Goal: Information Seeking & Learning: Check status

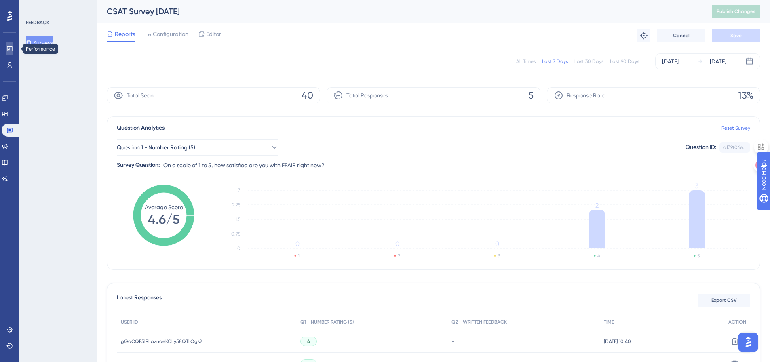
click at [8, 53] on link at bounding box center [9, 48] width 6 height 13
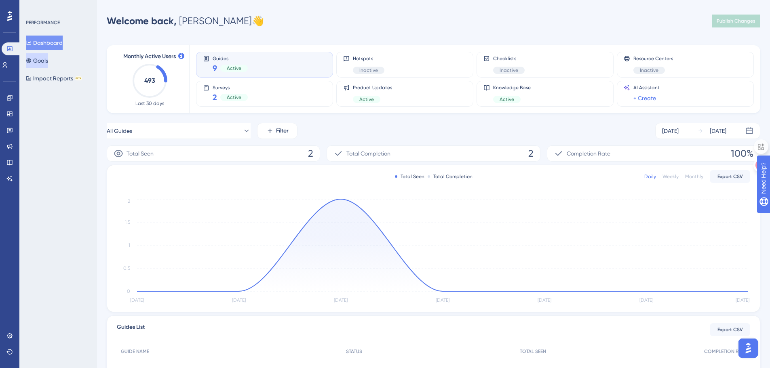
click at [42, 62] on button "Goals" at bounding box center [37, 60] width 22 height 15
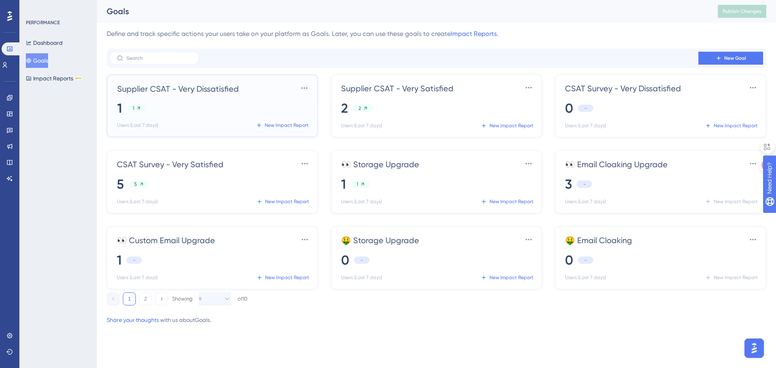
click at [130, 112] on div "1 1" at bounding box center [213, 108] width 193 height 18
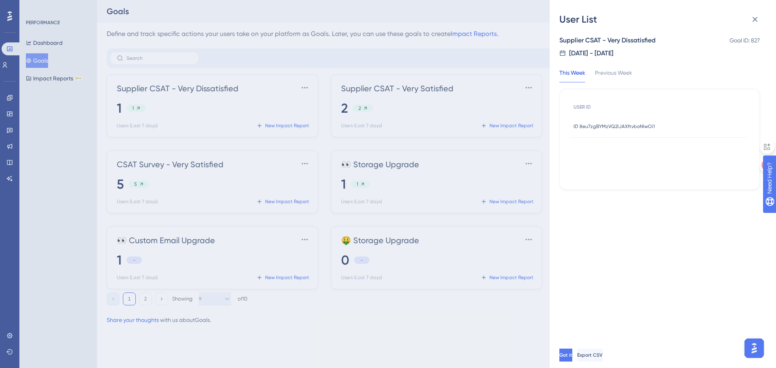
click at [604, 125] on span "ID 8eu7zgBYMzVQ2lJAXftvboNIwOi1" at bounding box center [613, 126] width 81 height 6
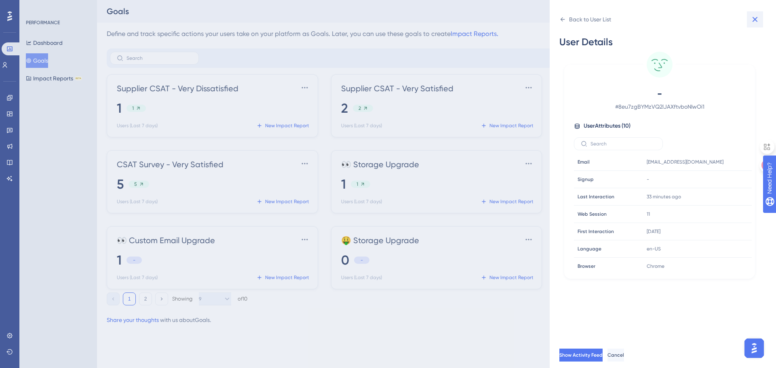
click at [753, 17] on icon at bounding box center [755, 20] width 10 height 10
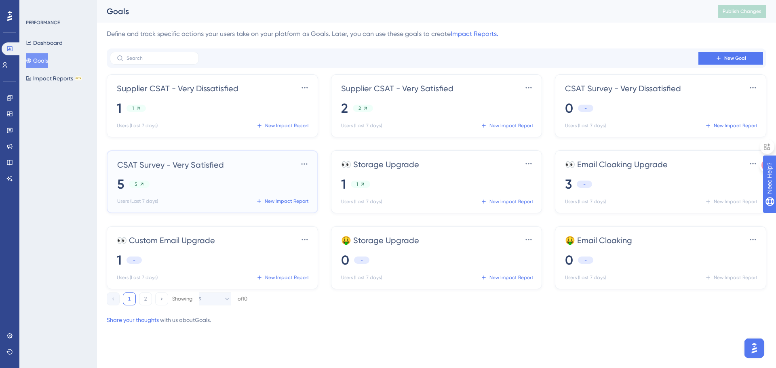
click at [210, 188] on div "5 5" at bounding box center [213, 184] width 193 height 18
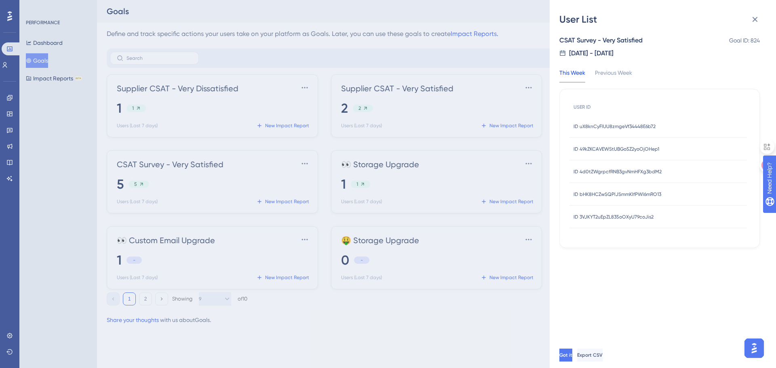
click at [623, 126] on span "ID uX8knCyFlUU8zmgeVf34448E6b72" at bounding box center [614, 126] width 82 height 6
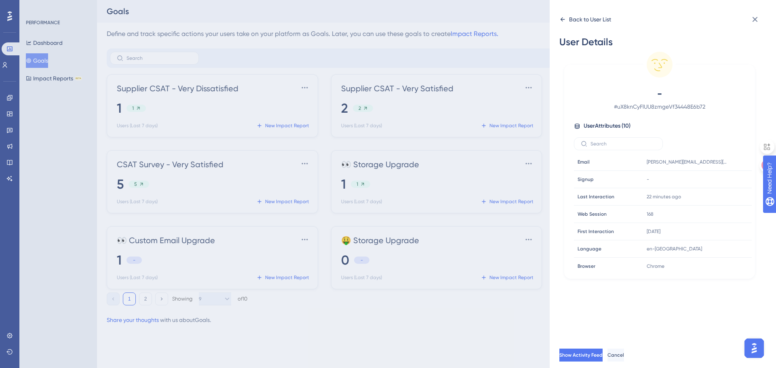
click at [564, 17] on icon at bounding box center [562, 19] width 6 height 6
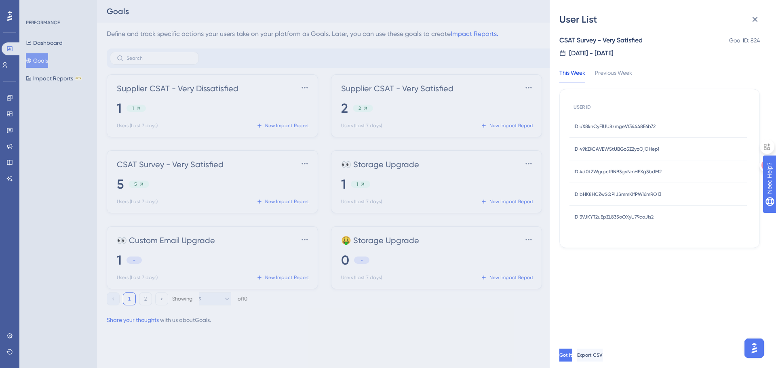
click at [583, 151] on span "ID 49kZKCAVEWStUBGo5Z2yoOjOHep1" at bounding box center [616, 149] width 86 height 6
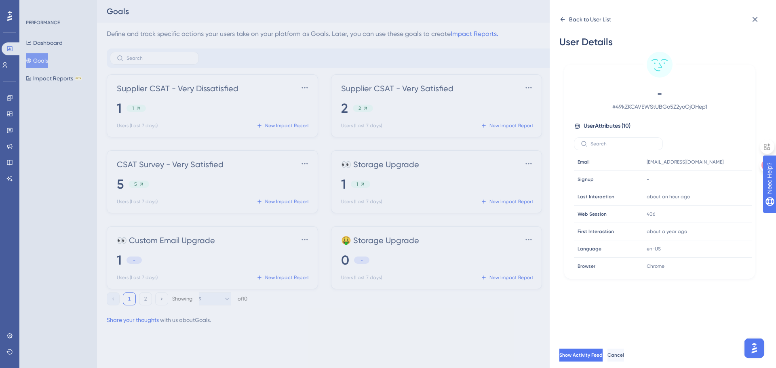
click at [560, 14] on div "Back to User List" at bounding box center [585, 19] width 52 height 13
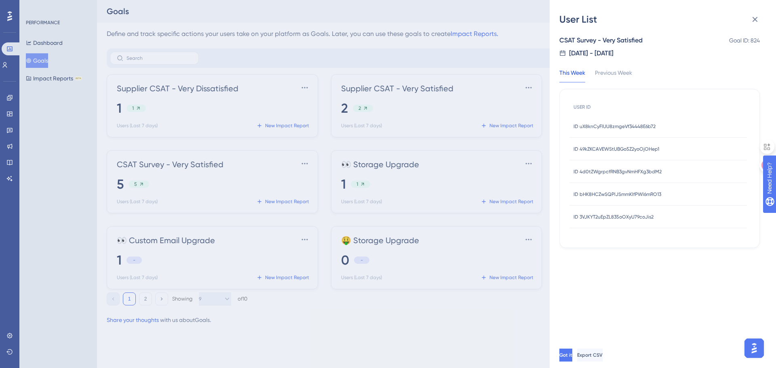
click at [606, 173] on span "ID 4d0tZWgrpcfRNB3gvNmHFXg3bdM2" at bounding box center [617, 171] width 88 height 6
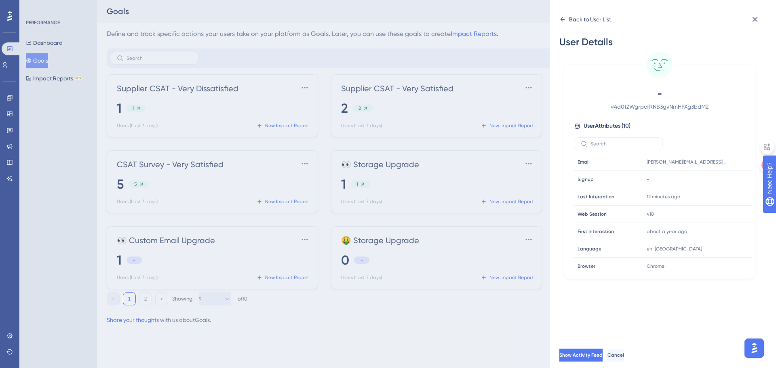
click at [560, 18] on icon at bounding box center [562, 19] width 6 height 6
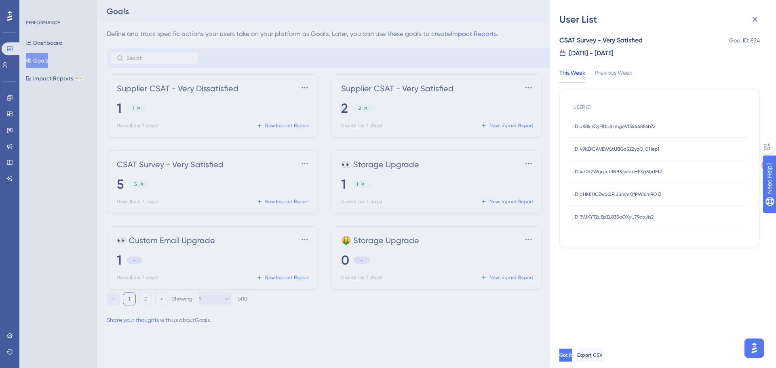
click at [592, 132] on div "ID uX8knCyFlUU8zmgeVf34448E6b72 ID uX8knCyFlUU8zmgeVf34448E6b72" at bounding box center [614, 126] width 82 height 23
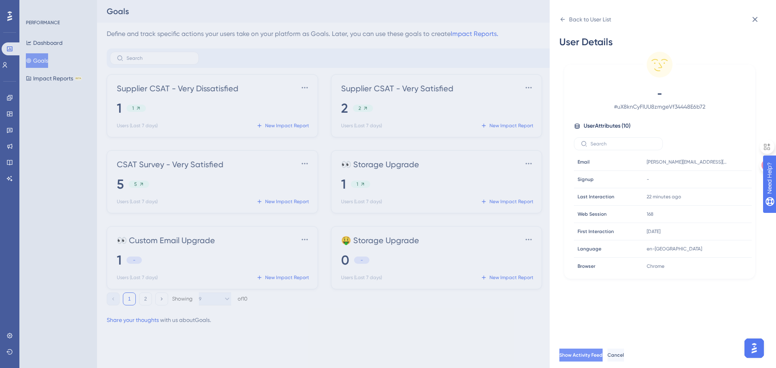
click at [602, 350] on button "Show Activity Feed" at bounding box center [580, 355] width 43 height 13
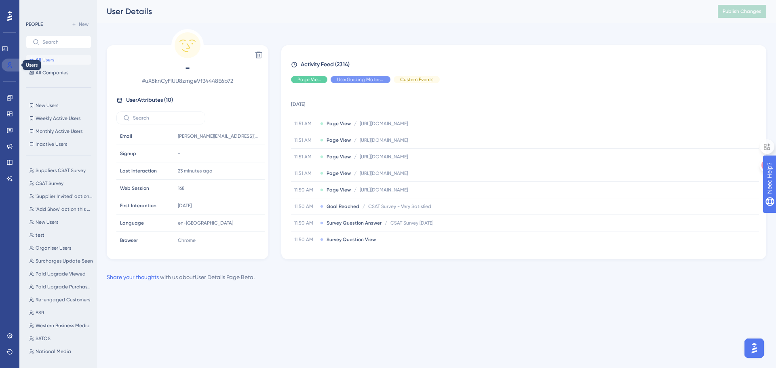
click at [11, 64] on icon at bounding box center [10, 65] width 4 height 6
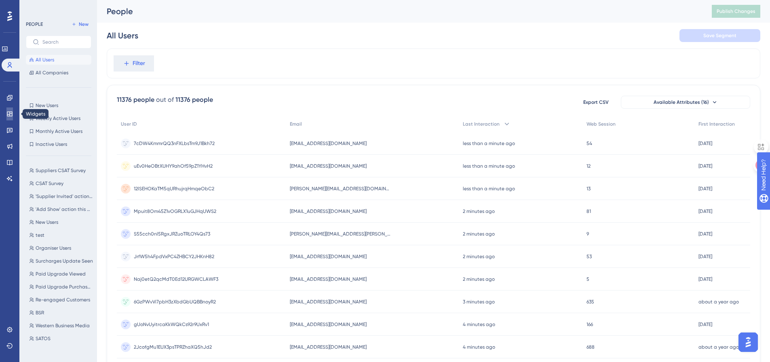
click at [6, 109] on link at bounding box center [9, 113] width 6 height 13
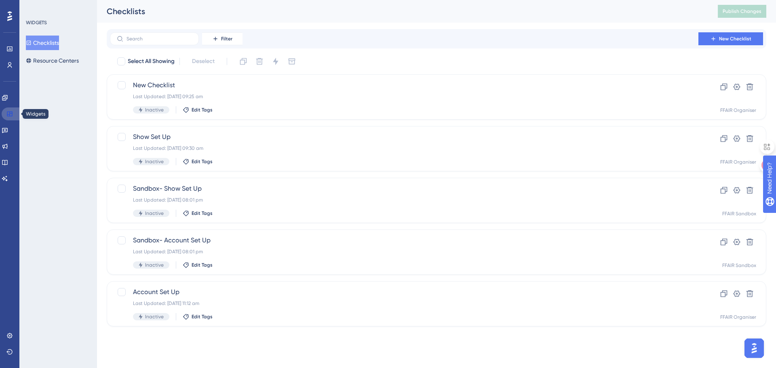
click at [9, 114] on icon at bounding box center [9, 114] width 6 height 6
click at [10, 46] on icon at bounding box center [9, 48] width 5 height 5
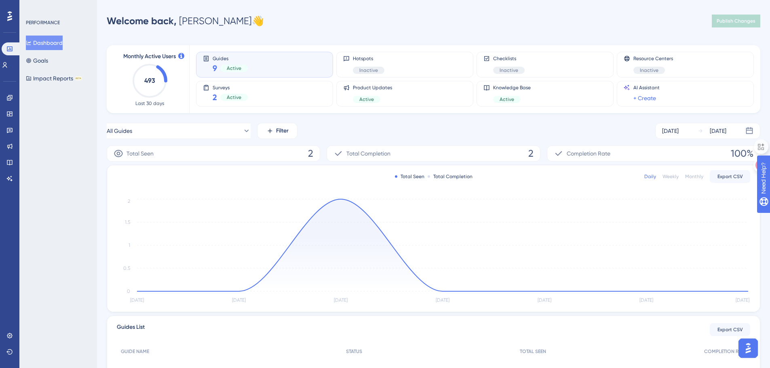
click at [67, 63] on div "Dashboard Goals Impact Reports BETA" at bounding box center [58, 61] width 65 height 50
click at [48, 59] on button "Goals" at bounding box center [37, 60] width 22 height 15
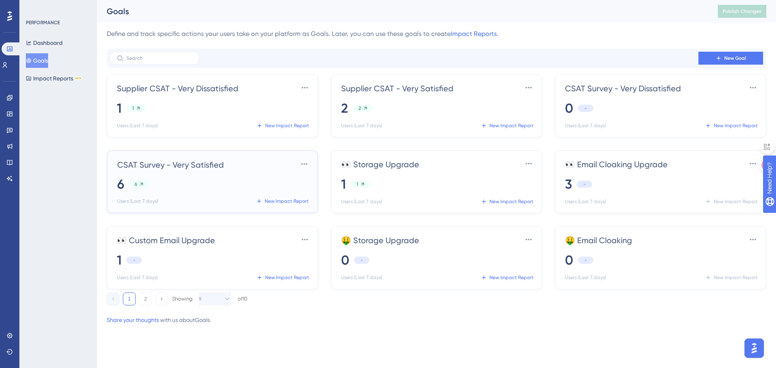
click at [140, 182] on icon at bounding box center [142, 184] width 6 height 6
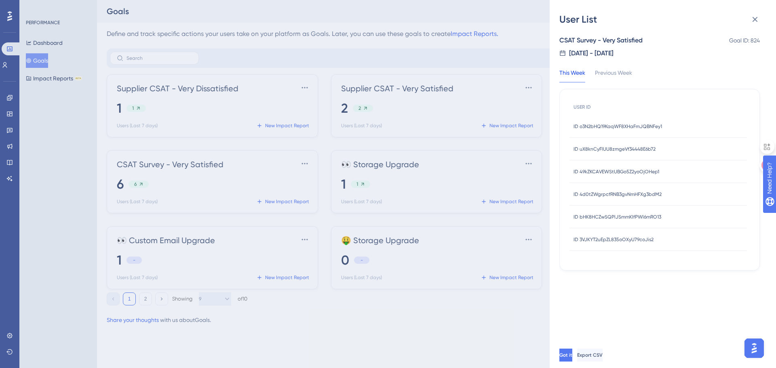
click at [621, 124] on span "ID o3N2bHQ19KaqWF8XHaFmJQBNFey1" at bounding box center [617, 126] width 88 height 6
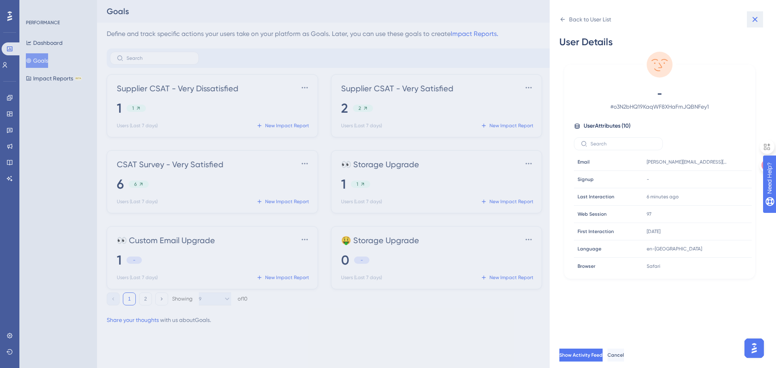
click at [756, 16] on icon at bounding box center [755, 20] width 10 height 10
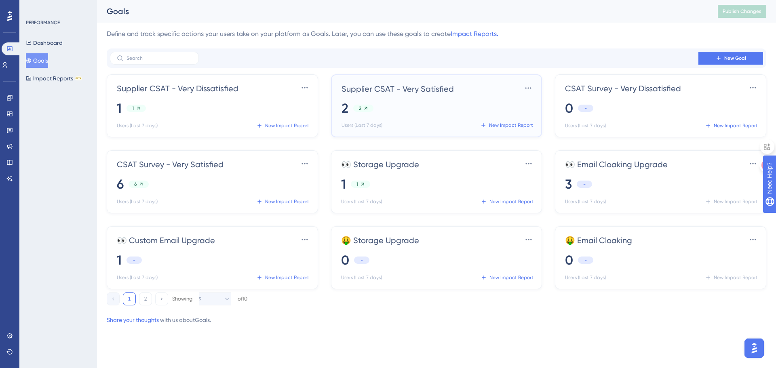
click at [423, 111] on div "2 2" at bounding box center [437, 108] width 193 height 18
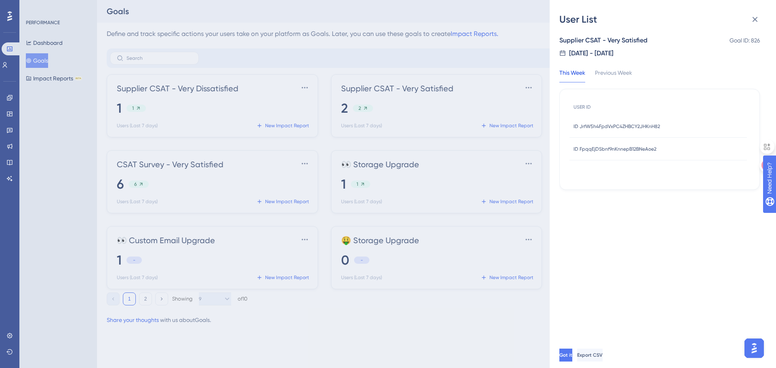
click at [620, 127] on span "ID JrfW5h4FpdVxPC4ZHBCY2JHKnH82" at bounding box center [616, 126] width 86 height 6
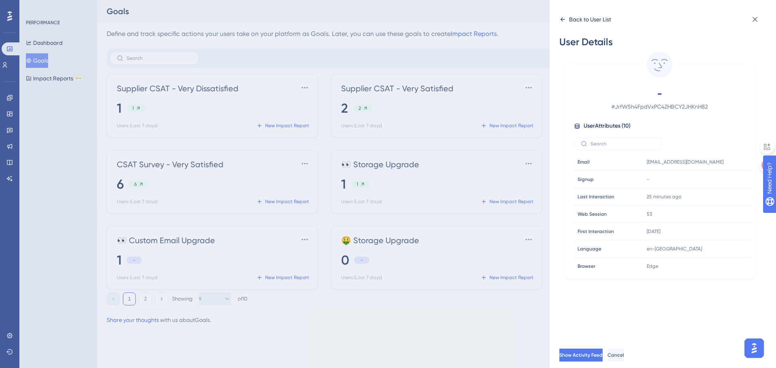
click at [562, 19] on icon at bounding box center [562, 19] width 6 height 6
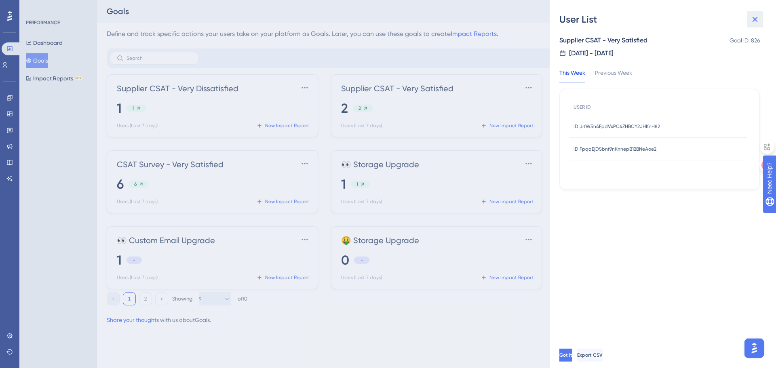
click at [751, 21] on icon at bounding box center [755, 20] width 10 height 10
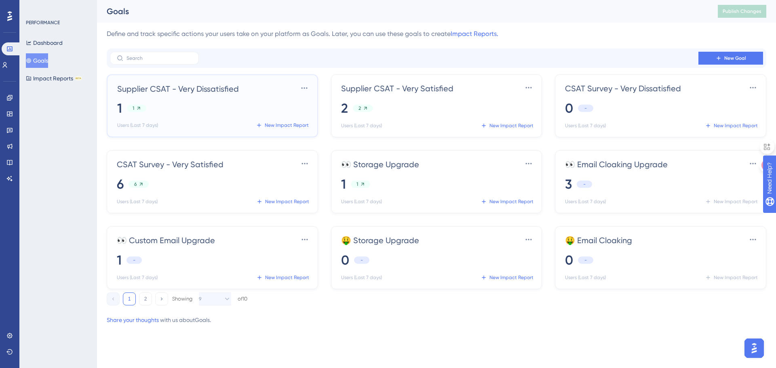
click at [183, 99] on div "Supplier CSAT - Very Dissatisfied Settings 1 1 Users (Last 7 days) New Impact R…" at bounding box center [213, 107] width 193 height 50
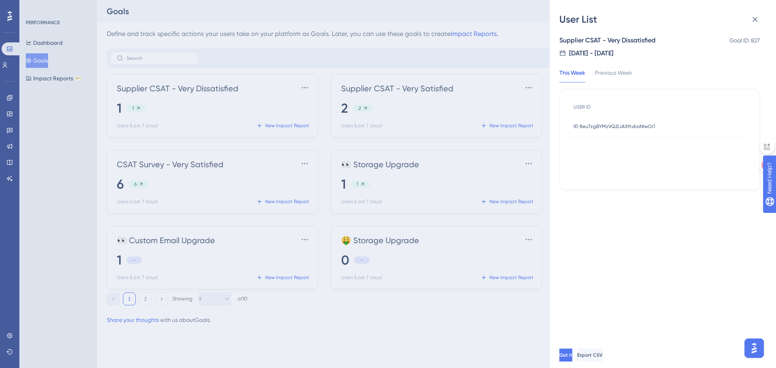
click at [475, 13] on div "User List Supplier CSAT - Very Dissatisfied Goal ID: 827 [DATE] - [DATE] This W…" at bounding box center [388, 184] width 776 height 368
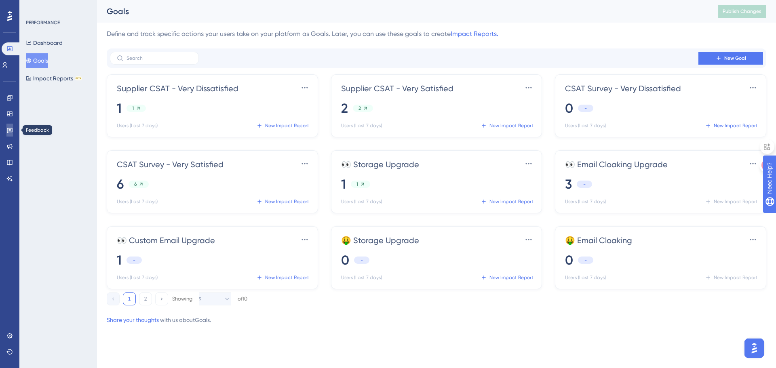
click at [11, 129] on icon at bounding box center [9, 130] width 6 height 6
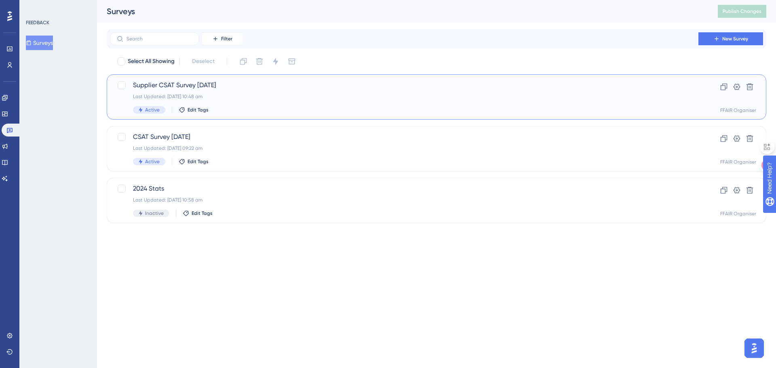
click at [262, 103] on div "Supplier CSAT Survey [DATE] Last Updated: [DATE] 10:48 am Active Edit Tags" at bounding box center [404, 96] width 542 height 33
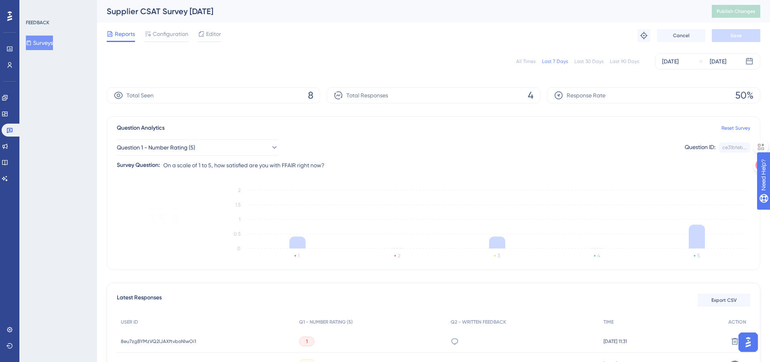
scroll to position [117, 0]
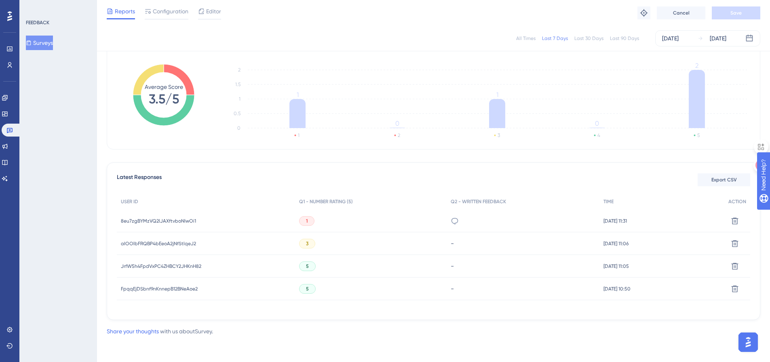
click at [495, 220] on div "no flexibility on settings, its all or nothing and can't specify per customer s…" at bounding box center [522, 221] width 153 height 23
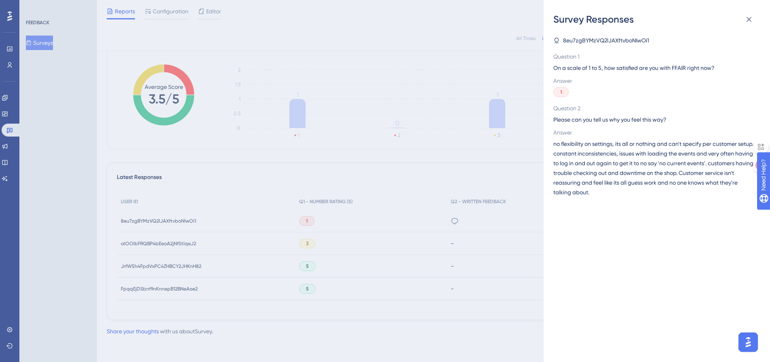
click at [189, 240] on div "Survey Responses 8eu7zgBYMzVQ2lJAXftvboNIwOi1 Question 1 On a scale of 1 to 5, …" at bounding box center [385, 181] width 770 height 362
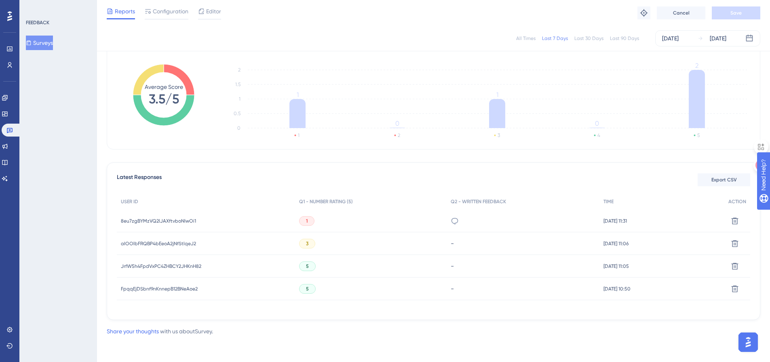
click at [189, 241] on span "aIOOlbFRQBP4bEeoA2jNfStlqeJ2" at bounding box center [158, 243] width 75 height 6
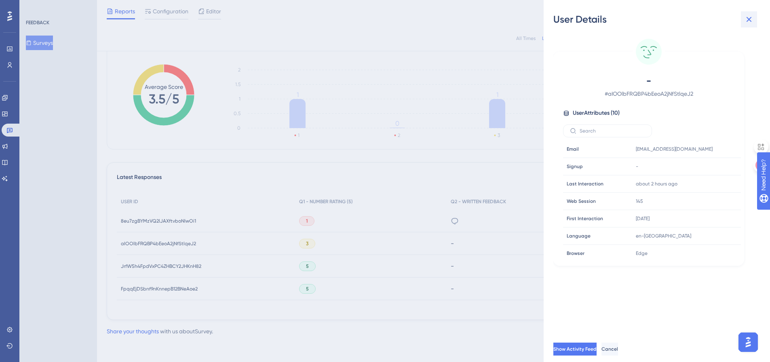
click at [750, 16] on icon at bounding box center [749, 20] width 10 height 10
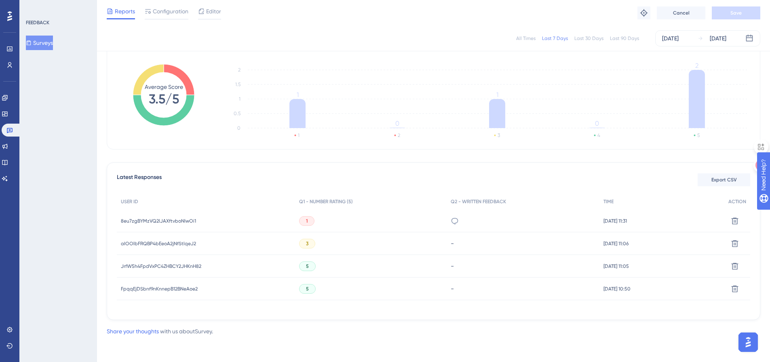
click at [202, 218] on div "8eu7zgBYMzVQ2lJAXftvboNIwOi1 8eu7zgBYMzVQ2lJAXftvboNIwOi1" at bounding box center [206, 221] width 178 height 23
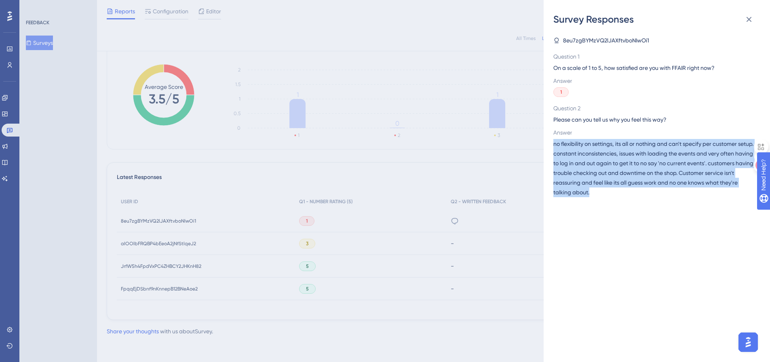
drag, startPoint x: 643, startPoint y: 191, endPoint x: 546, endPoint y: 146, distance: 106.6
click at [546, 146] on div "Survey Responses 8eu7zgBYMzVQ2lJAXftvboNIwOi1 Question 1 On a scale of 1 to 5, …" at bounding box center [656, 181] width 226 height 362
copy span "no flexibility on settings, its all or nothing and can't specify per customer s…"
click at [605, 194] on span "no flexibility on settings, its all or nothing and can't specify per customer s…" at bounding box center [653, 168] width 200 height 58
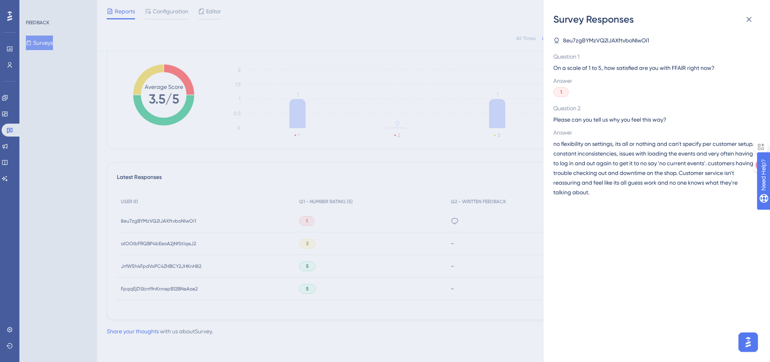
click at [13, 132] on div "Survey Responses 8eu7zgBYMzVQ2lJAXftvboNIwOi1 Question 1 On a scale of 1 to 5, …" at bounding box center [385, 181] width 770 height 362
click at [7, 116] on div "Survey Responses 8eu7zgBYMzVQ2lJAXftvboNIwOi1 Question 1 On a scale of 1 to 5, …" at bounding box center [385, 181] width 770 height 362
click at [748, 19] on icon at bounding box center [749, 20] width 10 height 10
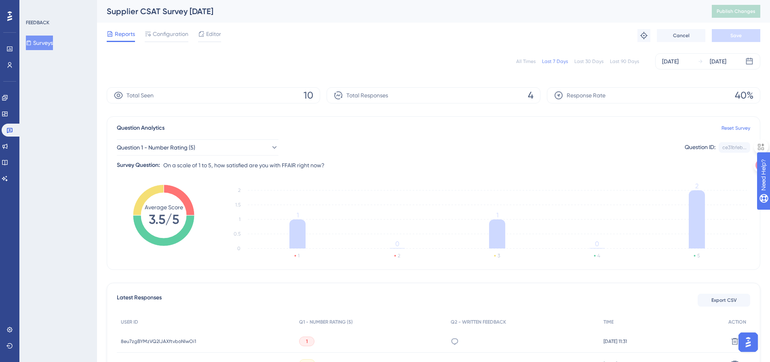
click at [63, 44] on div "Surveys" at bounding box center [58, 43] width 65 height 15
click at [53, 43] on button "Surveys" at bounding box center [39, 43] width 27 height 15
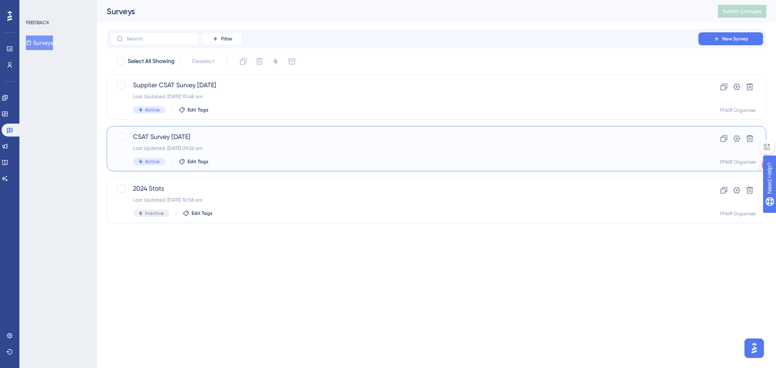
click at [317, 143] on div "CSAT Survey September 2025 Last Updated: 01 Sept 2025 09:22 am Active Edit Tags" at bounding box center [404, 148] width 542 height 33
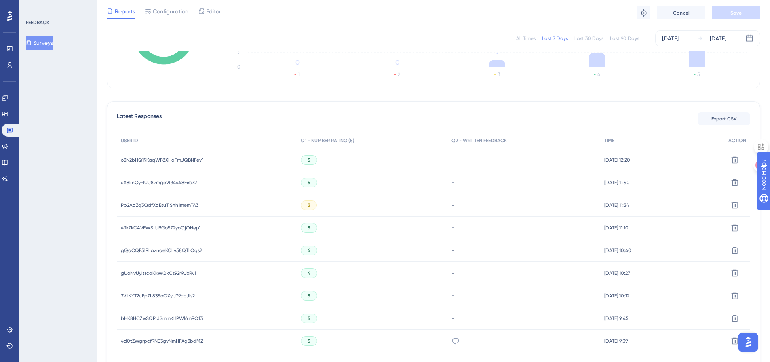
scroll to position [202, 0]
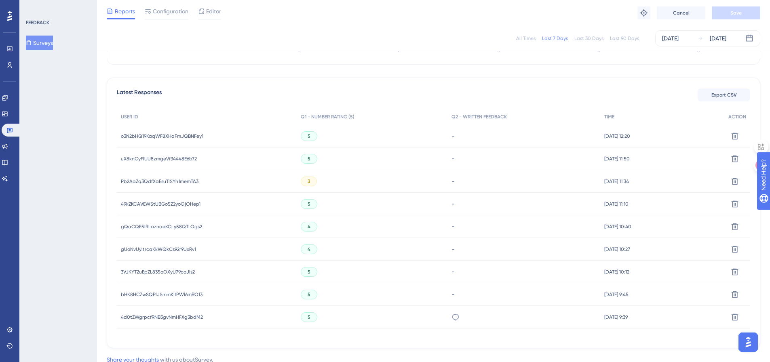
click at [333, 180] on div "3" at bounding box center [372, 181] width 151 height 23
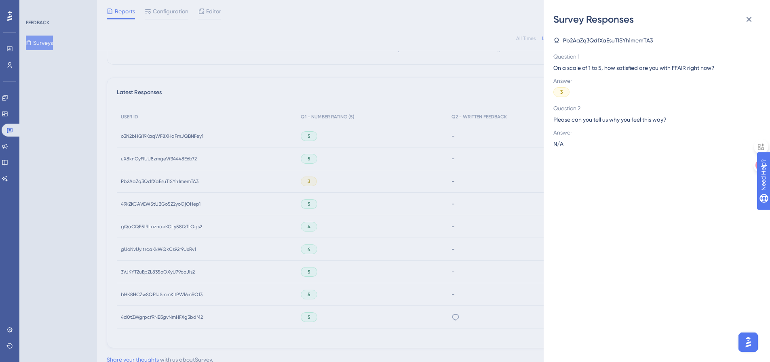
drag, startPoint x: 204, startPoint y: 177, endPoint x: 187, endPoint y: 180, distance: 17.1
click at [204, 177] on div "Survey Responses Pb2AaZq3QdfXaEsuTISYh1memTA3 Question 1 On a scale of 1 to 5, …" at bounding box center [385, 181] width 770 height 362
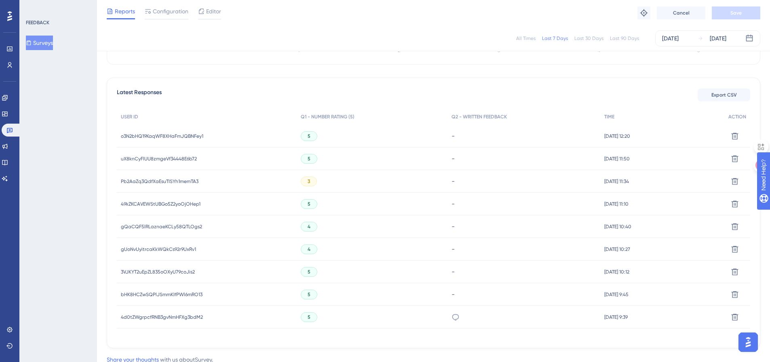
click at [179, 180] on span "Pb2AaZq3QdfXaEsuTISYh1memTA3" at bounding box center [160, 181] width 78 height 6
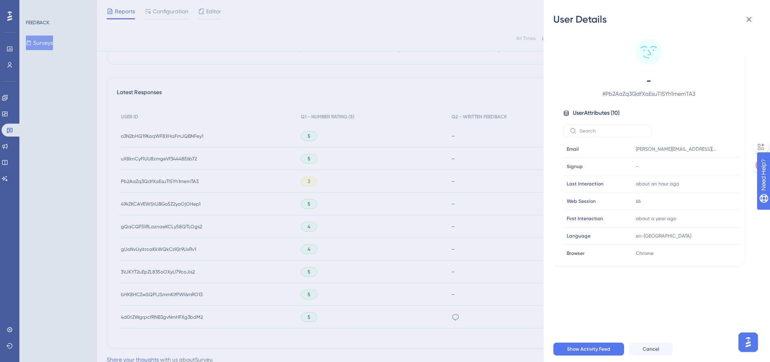
click at [179, 180] on div "User Details - # Pb2AaZq3QdfXaEsuTISYh1memTA3 User Attributes ( 10 ) Email Emai…" at bounding box center [385, 181] width 770 height 362
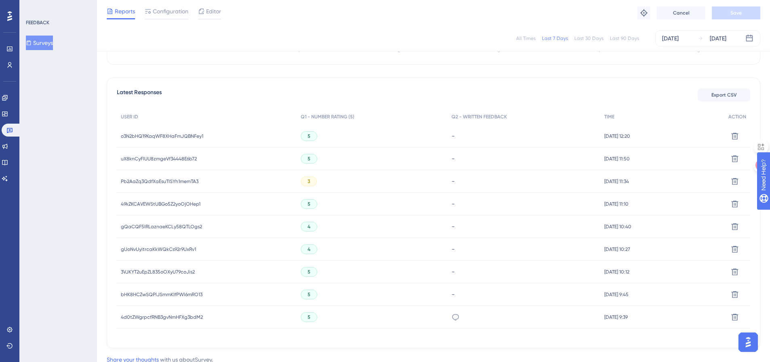
click at [174, 157] on span "uX8knCyFlUU8zmgeVf34448E6b72" at bounding box center [159, 159] width 76 height 6
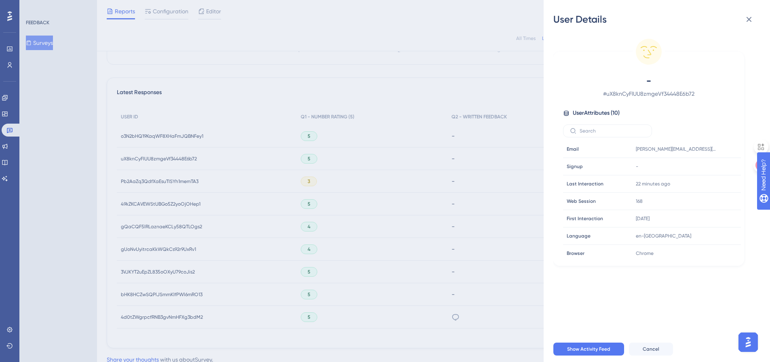
click at [174, 141] on div "User Details - # uX8knCyFlUU8zmgeVf34448E6b72 User Attributes ( 10 ) Email Emai…" at bounding box center [385, 181] width 770 height 362
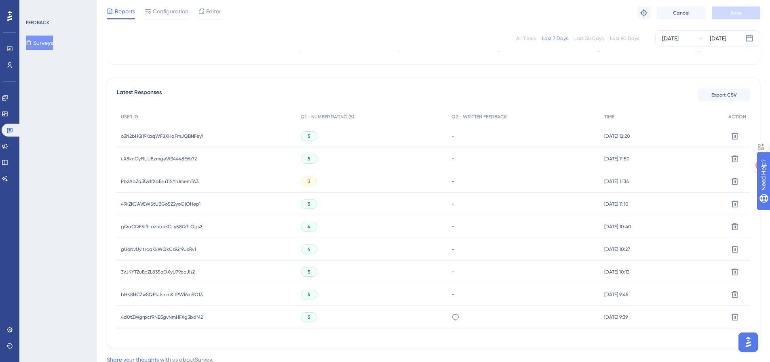
click at [173, 135] on span "o3N2bHQ19KaqWF8XHaFmJQBNFey1" at bounding box center [162, 136] width 82 height 6
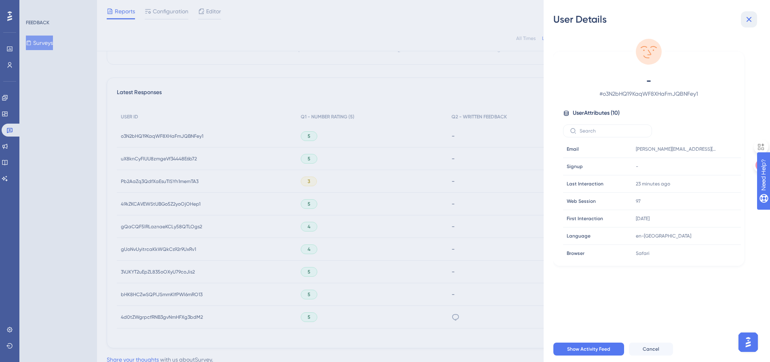
click at [748, 20] on icon at bounding box center [748, 19] width 5 height 5
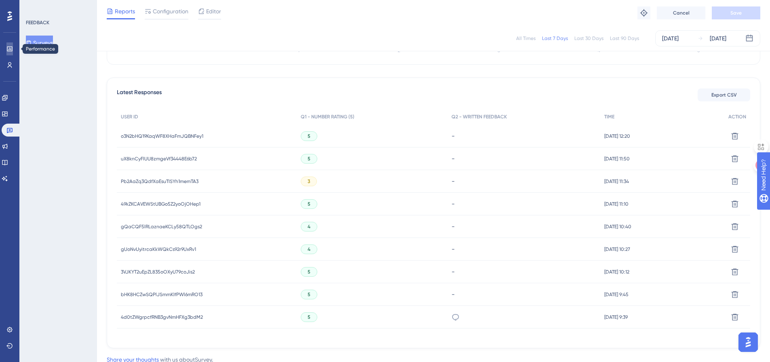
click at [8, 46] on icon at bounding box center [9, 49] width 6 height 6
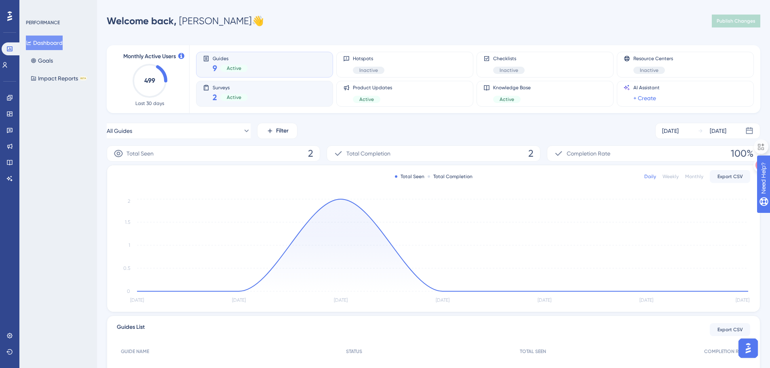
click at [296, 93] on div "Surveys 2 Active" at bounding box center [264, 93] width 123 height 19
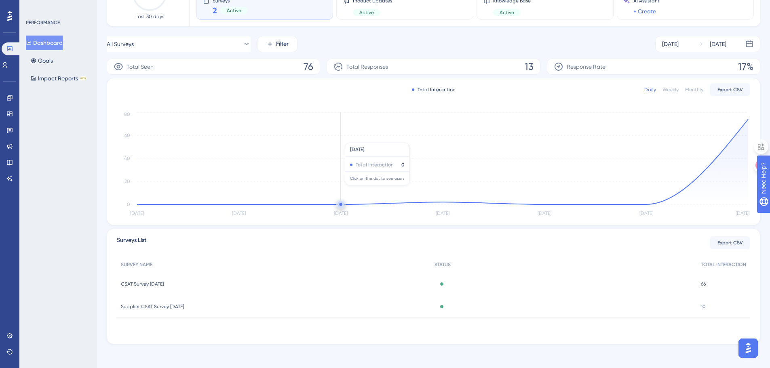
scroll to position [89, 0]
click at [46, 63] on button "Goals" at bounding box center [42, 60] width 32 height 15
